Goal: Task Accomplishment & Management: Complete application form

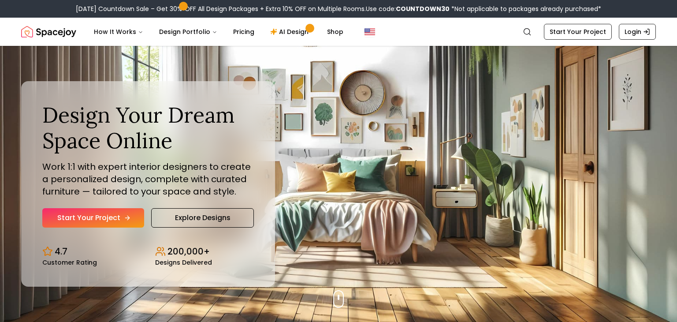
click at [112, 217] on link "Start Your Project" at bounding box center [93, 217] width 102 height 19
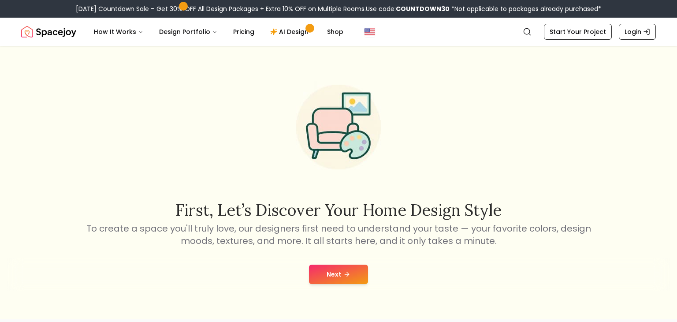
scroll to position [2663, 0]
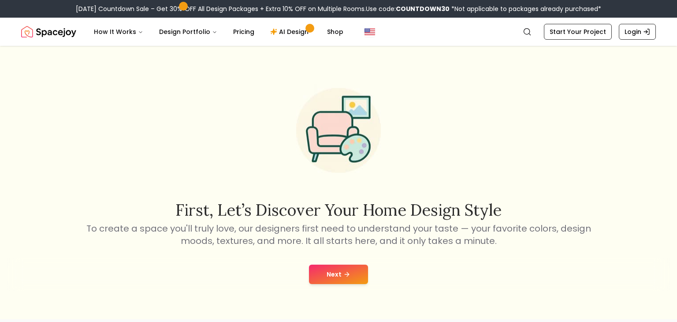
click at [348, 273] on icon at bounding box center [347, 274] width 7 height 7
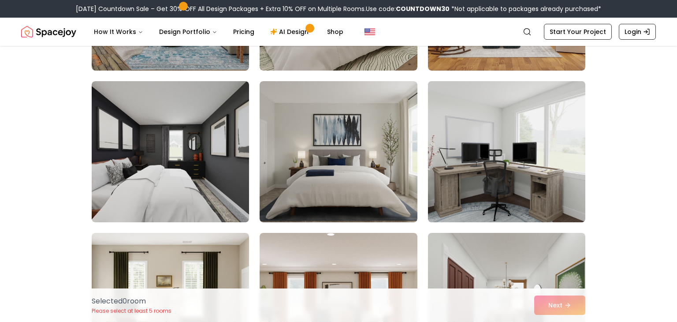
scroll to position [950, 0]
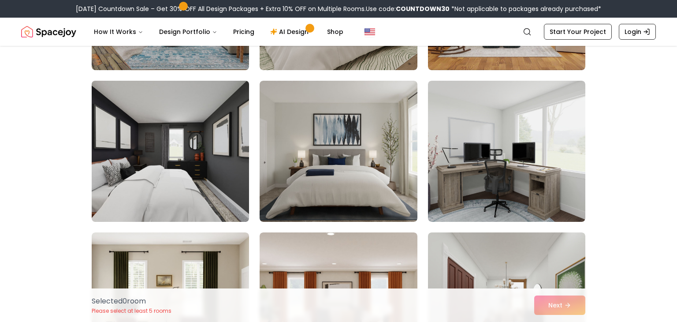
click at [180, 173] on img at bounding box center [170, 151] width 165 height 148
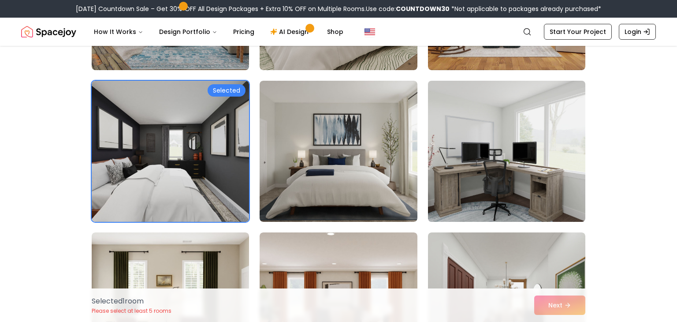
click at [506, 172] on img at bounding box center [506, 151] width 165 height 148
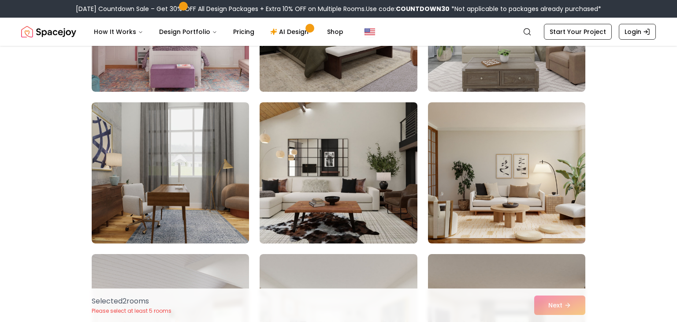
scroll to position [1839, 0]
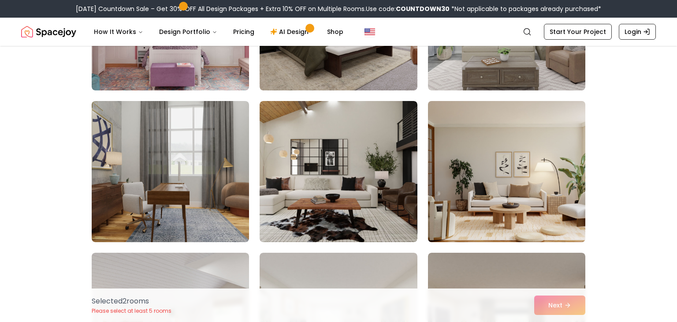
click at [497, 183] on img at bounding box center [506, 171] width 165 height 148
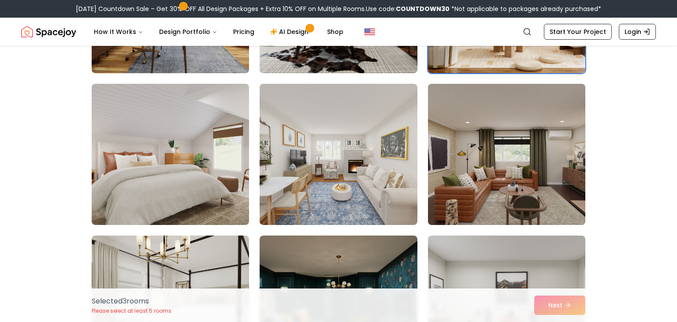
scroll to position [2015, 0]
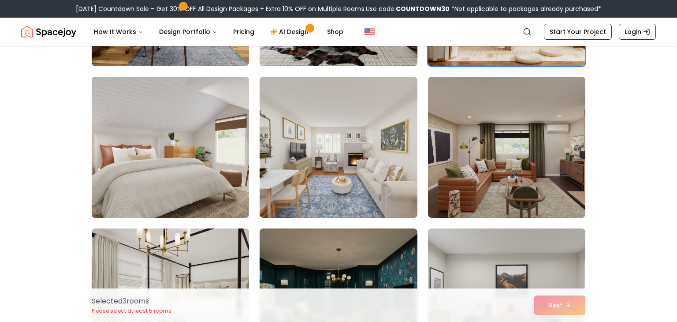
click at [179, 167] on img at bounding box center [170, 147] width 165 height 148
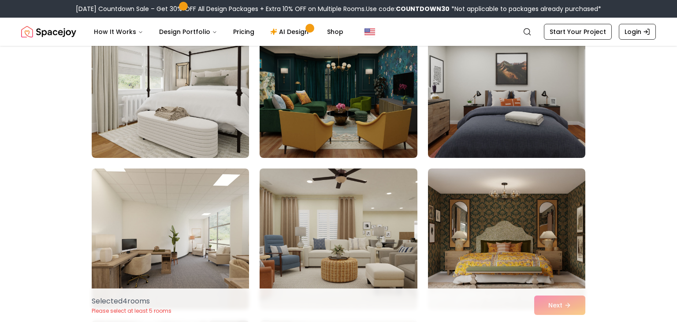
scroll to position [2231, 0]
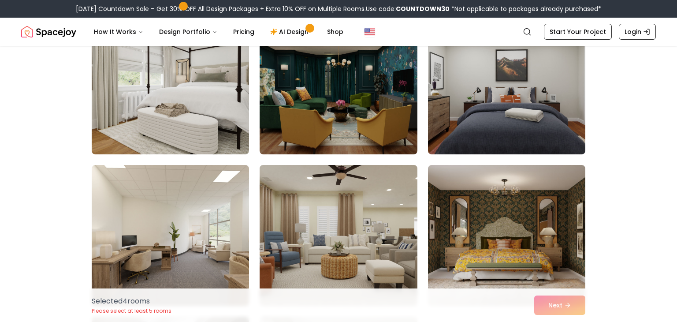
click at [376, 213] on img at bounding box center [338, 235] width 165 height 148
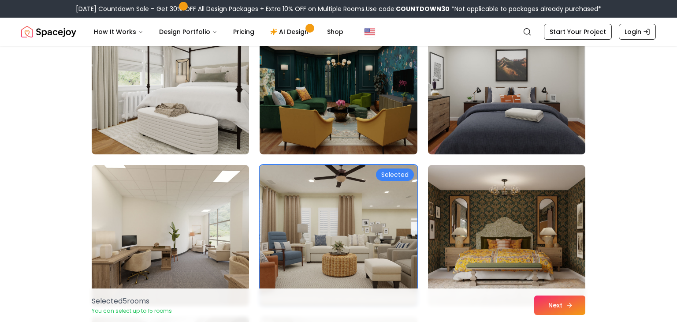
click at [571, 307] on icon at bounding box center [569, 305] width 7 height 7
